Goal: Task Accomplishment & Management: Manage account settings

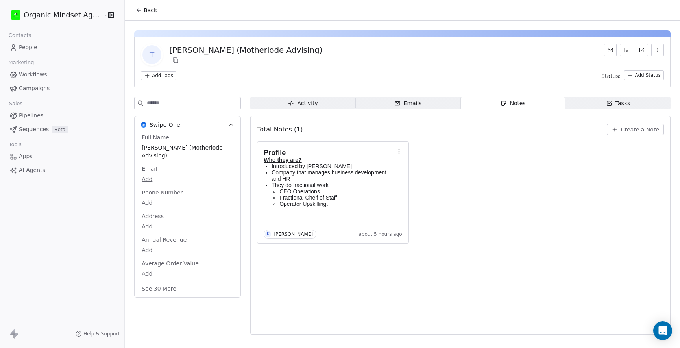
click at [478, 169] on div "Profile Who they are? Introduced by [PERSON_NAME] Company that manages business…" at bounding box center [460, 192] width 407 height 102
click at [28, 46] on span "People" at bounding box center [28, 47] width 19 height 8
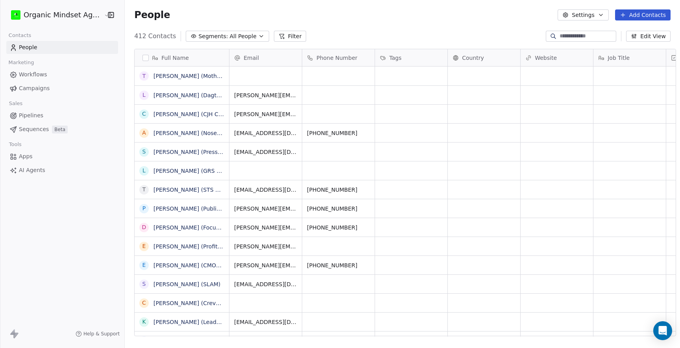
scroll to position [306, 561]
click at [155, 3] on div "People Settings Add Contacts" at bounding box center [402, 15] width 555 height 30
click at [629, 13] on button "Add Contacts" at bounding box center [643, 14] width 56 height 11
click at [602, 28] on div "Create new contact Import from CSV" at bounding box center [640, 37] width 79 height 31
click at [605, 30] on div "Create new contact" at bounding box center [640, 32] width 73 height 13
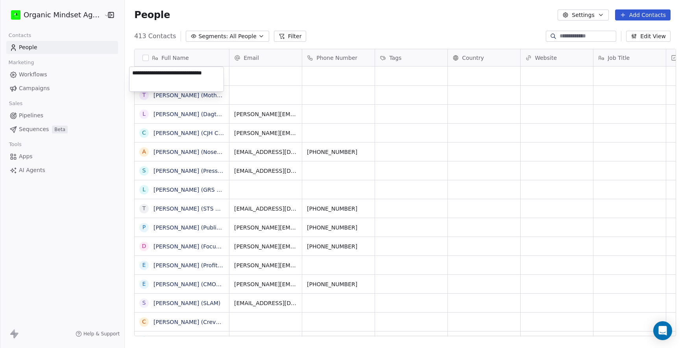
type textarea "**********"
click at [174, 74] on link "[PERSON_NAME] ([PERSON_NAME] Writing Services)" at bounding box center [226, 76] width 144 height 6
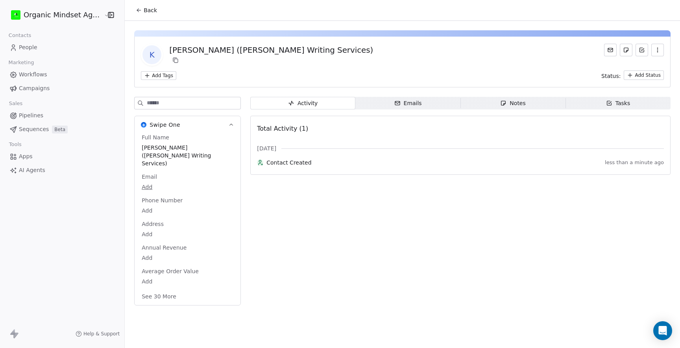
click at [506, 104] on div "Notes" at bounding box center [512, 103] width 25 height 8
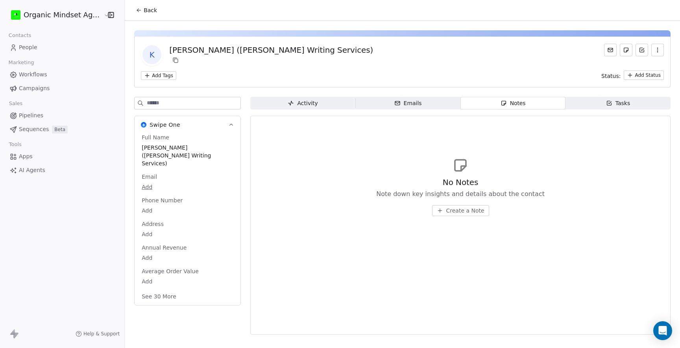
click at [440, 211] on icon "button" at bounding box center [440, 210] width 6 height 6
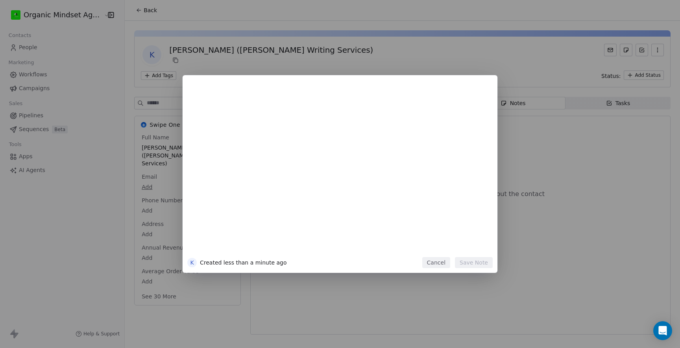
click at [287, 154] on div at bounding box center [351, 171] width 269 height 168
click at [440, 265] on button "Cancel" at bounding box center [436, 262] width 28 height 11
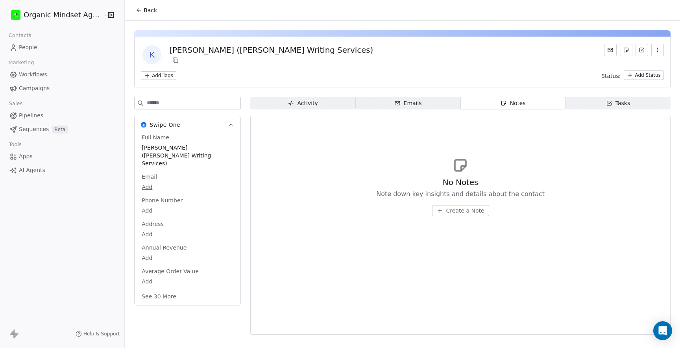
click at [455, 204] on div "No Notes Note down key insights and details about the contact Create a Note" at bounding box center [460, 196] width 168 height 39
click at [448, 213] on span "Create a Note" at bounding box center [465, 211] width 38 height 8
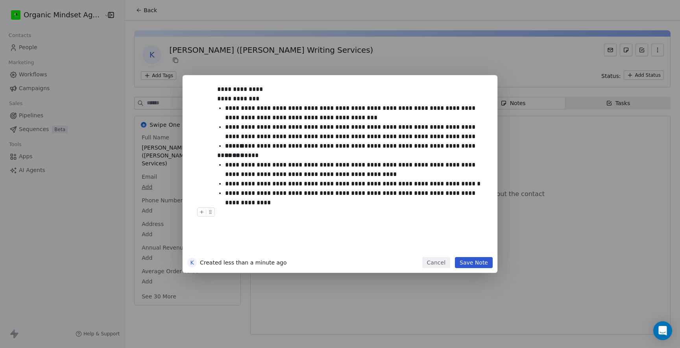
click at [453, 259] on div "Cancel Save Note" at bounding box center [457, 262] width 70 height 11
click at [461, 261] on button "Save Note" at bounding box center [474, 262] width 38 height 11
